Goal: Entertainment & Leisure: Consume media (video, audio)

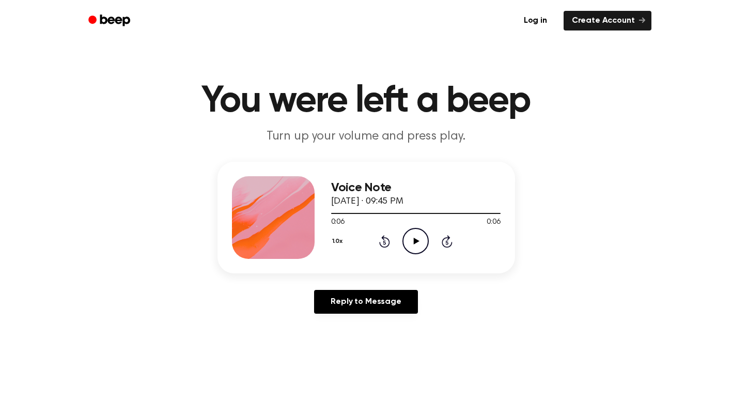
drag, startPoint x: 0, startPoint y: 0, endPoint x: 420, endPoint y: 239, distance: 482.9
click at [420, 239] on icon "Play Audio" at bounding box center [415, 241] width 26 height 26
click at [416, 241] on icon "Pause Audio" at bounding box center [415, 241] width 26 height 26
click at [413, 231] on icon "Play Audio" at bounding box center [415, 241] width 26 height 26
click at [421, 240] on icon "Play Audio" at bounding box center [415, 241] width 26 height 26
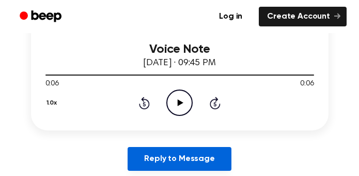
scroll to position [212, 0]
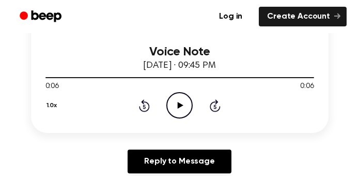
click at [180, 113] on icon "Play Audio" at bounding box center [179, 105] width 26 height 26
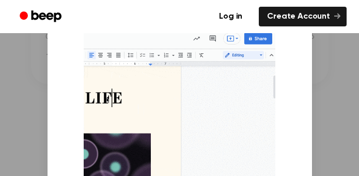
scroll to position [260, 0]
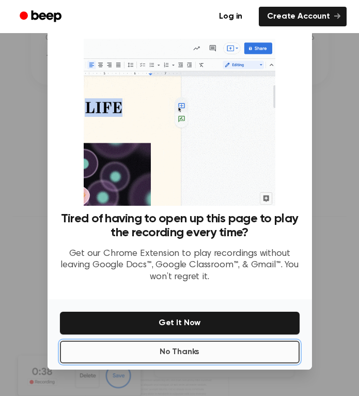
click at [165, 350] on button "No Thanks" at bounding box center [180, 351] width 240 height 23
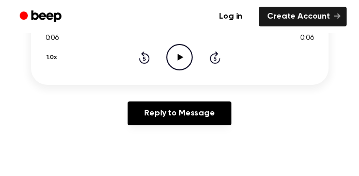
click at [181, 53] on icon "Play Audio" at bounding box center [179, 57] width 26 height 26
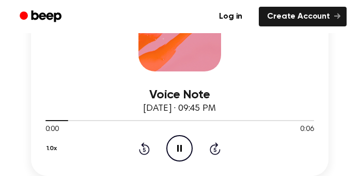
scroll to position [169, 0]
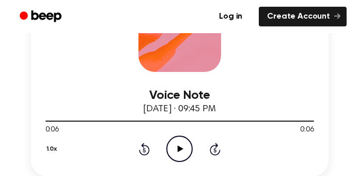
click at [186, 149] on icon "Play Audio" at bounding box center [179, 148] width 26 height 26
click at [186, 149] on icon "Pause Audio" at bounding box center [179, 148] width 26 height 26
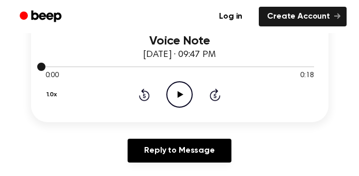
scroll to position [224, 0]
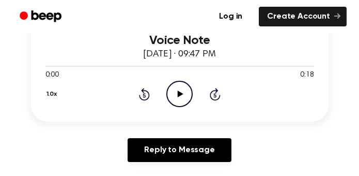
click at [179, 98] on icon "Play Audio" at bounding box center [179, 94] width 26 height 26
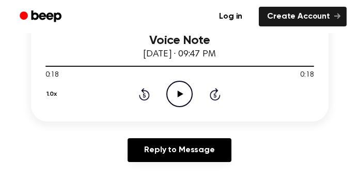
click at [174, 94] on icon "Play Audio" at bounding box center [179, 94] width 26 height 26
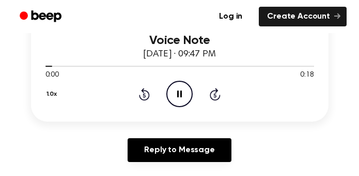
click at [174, 94] on icon "Pause Audio" at bounding box center [179, 94] width 26 height 26
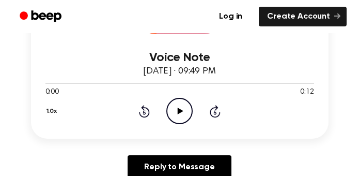
scroll to position [207, 0]
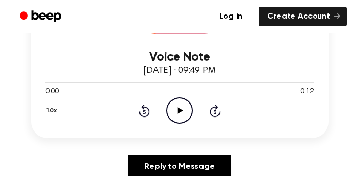
click at [180, 110] on icon at bounding box center [181, 110] width 6 height 7
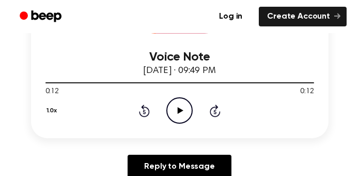
click at [180, 115] on icon "Play Audio" at bounding box center [179, 110] width 26 height 26
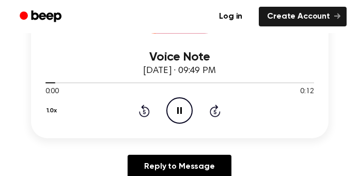
click at [180, 115] on icon "Pause Audio" at bounding box center [179, 110] width 26 height 26
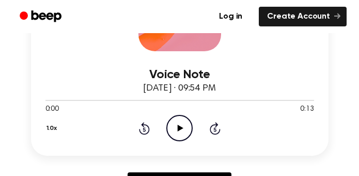
scroll to position [191, 0]
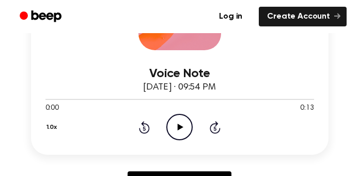
click at [179, 132] on icon "Play Audio" at bounding box center [179, 127] width 26 height 26
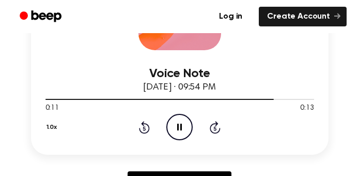
click at [175, 118] on icon "Pause Audio" at bounding box center [179, 127] width 26 height 26
click at [175, 118] on icon "Play Audio" at bounding box center [179, 127] width 26 height 26
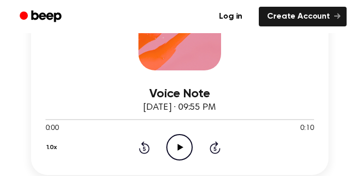
scroll to position [172, 0]
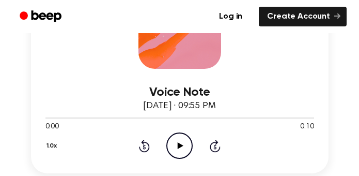
click at [180, 151] on icon "Play Audio" at bounding box center [179, 145] width 26 height 26
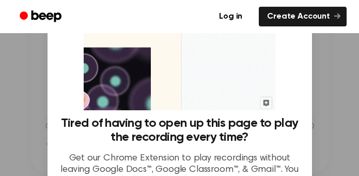
scroll to position [200, 0]
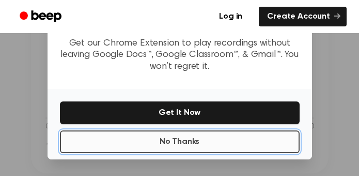
click at [211, 146] on button "No Thanks" at bounding box center [180, 141] width 240 height 23
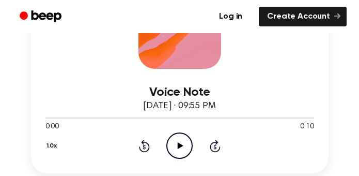
click at [190, 143] on icon "Play Audio" at bounding box center [179, 145] width 26 height 26
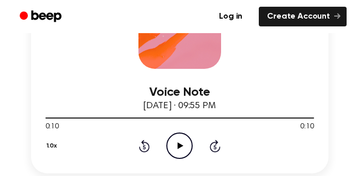
click at [177, 143] on icon "Play Audio" at bounding box center [179, 145] width 26 height 26
click at [177, 143] on icon at bounding box center [179, 145] width 5 height 7
click at [174, 149] on icon "Play Audio" at bounding box center [179, 145] width 26 height 26
click at [174, 149] on icon "Pause Audio" at bounding box center [179, 145] width 26 height 26
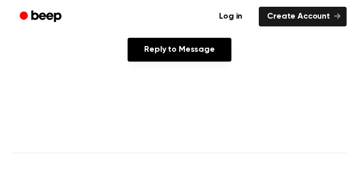
scroll to position [322, 0]
